Goal: Transaction & Acquisition: Purchase product/service

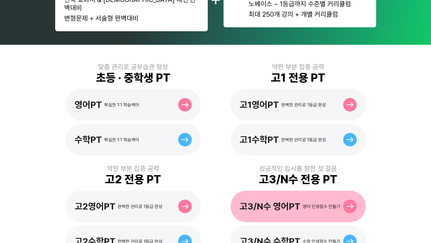
scroll to position [179, 0]
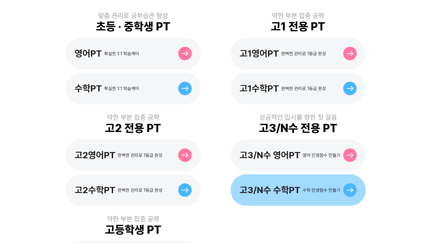
click at [271, 174] on div "고3/N수 수학PT 수학 인생점수 만들기" at bounding box center [298, 190] width 135 height 32
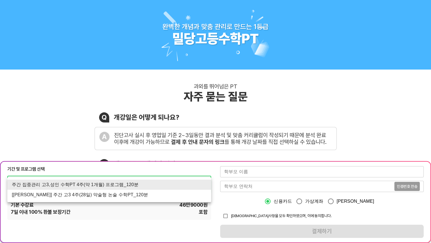
click at [217, 133] on div at bounding box center [215, 121] width 431 height 243
